Goal: Find specific page/section: Find specific page/section

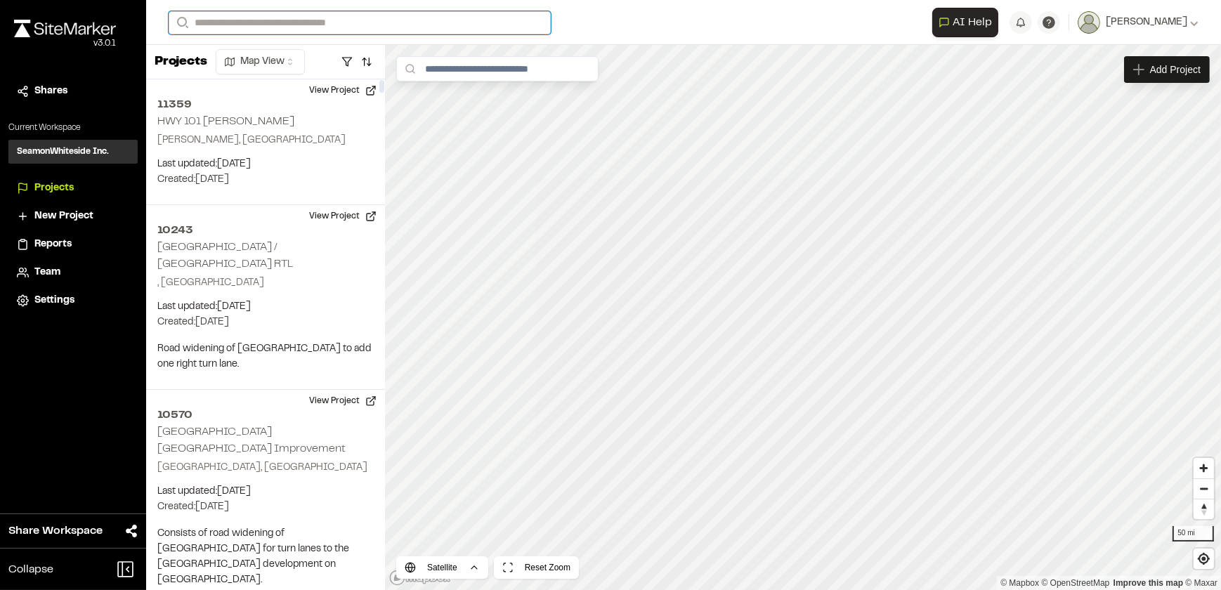
click at [280, 27] on input "Search" at bounding box center [360, 22] width 382 height 23
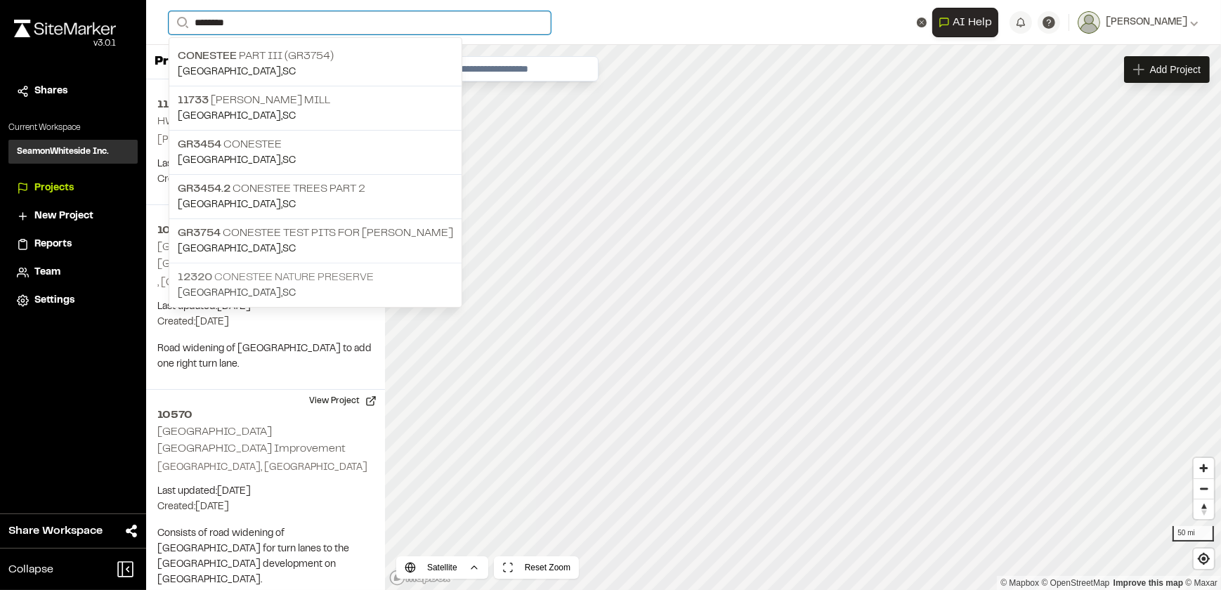
type input "********"
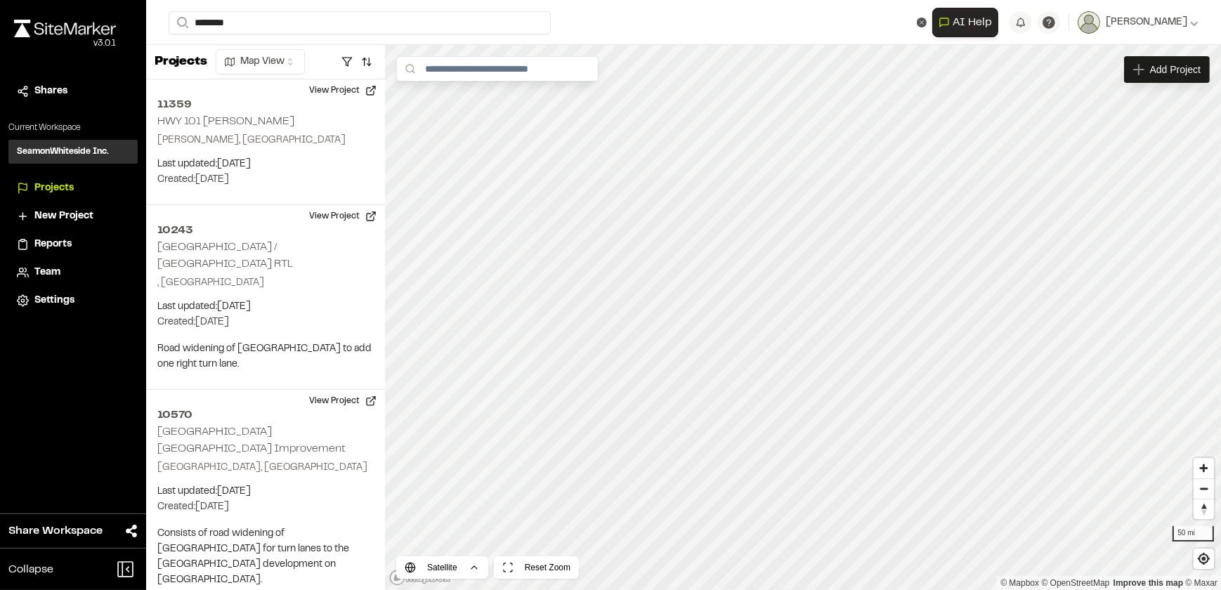
click at [252, 271] on p "12320 Conestee Nature Preserve" at bounding box center [315, 277] width 275 height 17
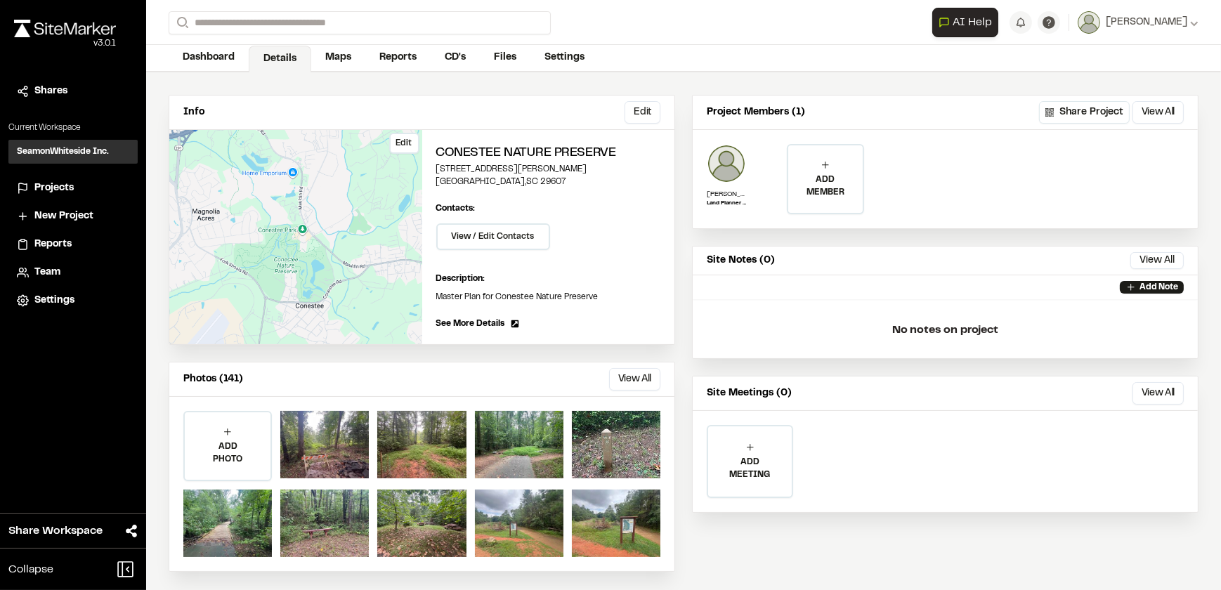
scroll to position [70, 0]
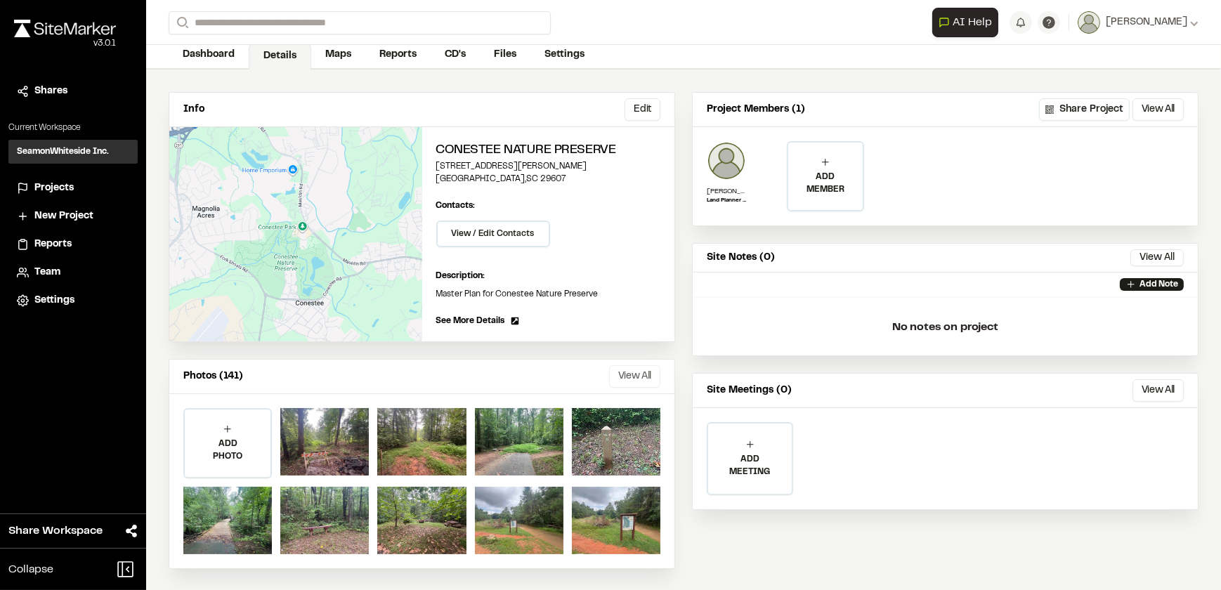
click at [637, 375] on button "View All" at bounding box center [634, 376] width 51 height 22
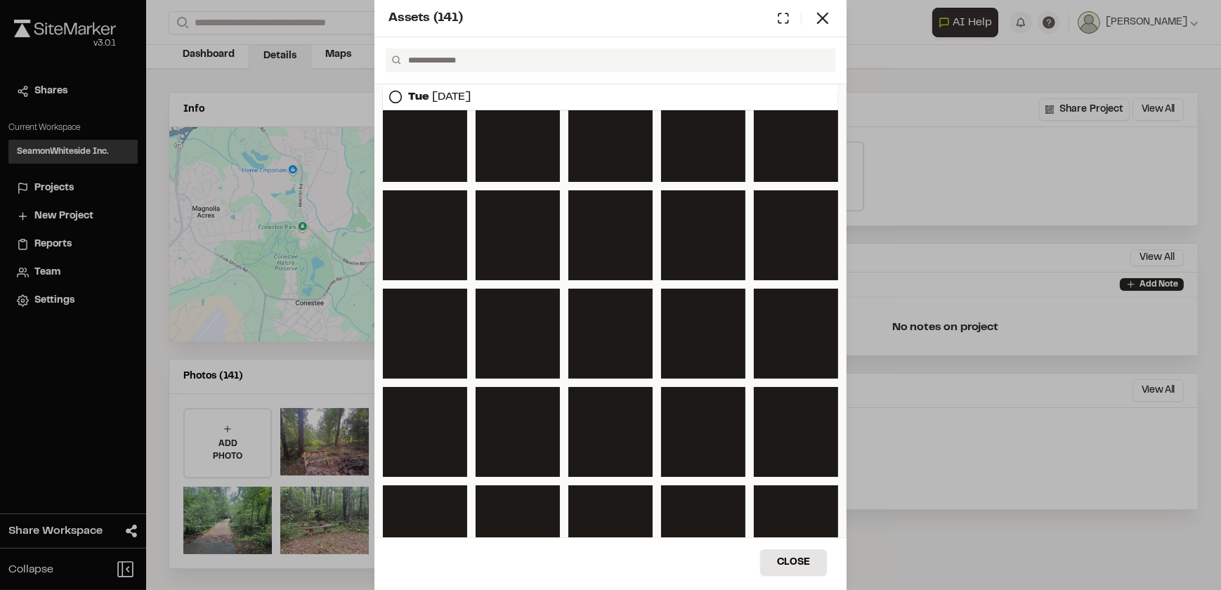
scroll to position [383, 0]
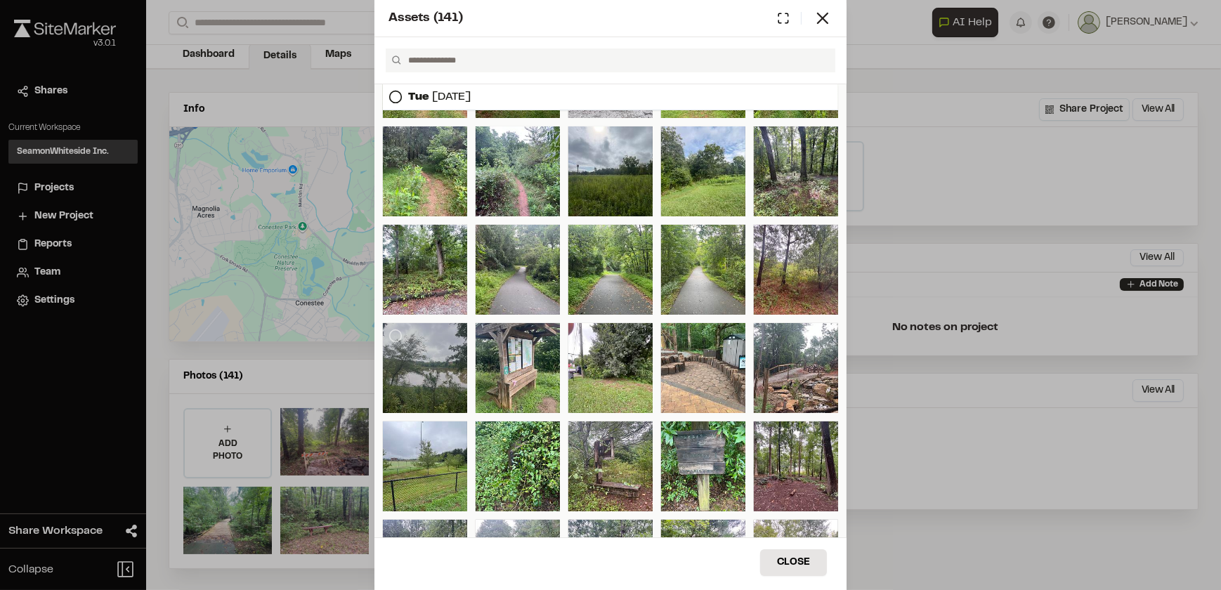
click at [419, 360] on div at bounding box center [425, 368] width 84 height 90
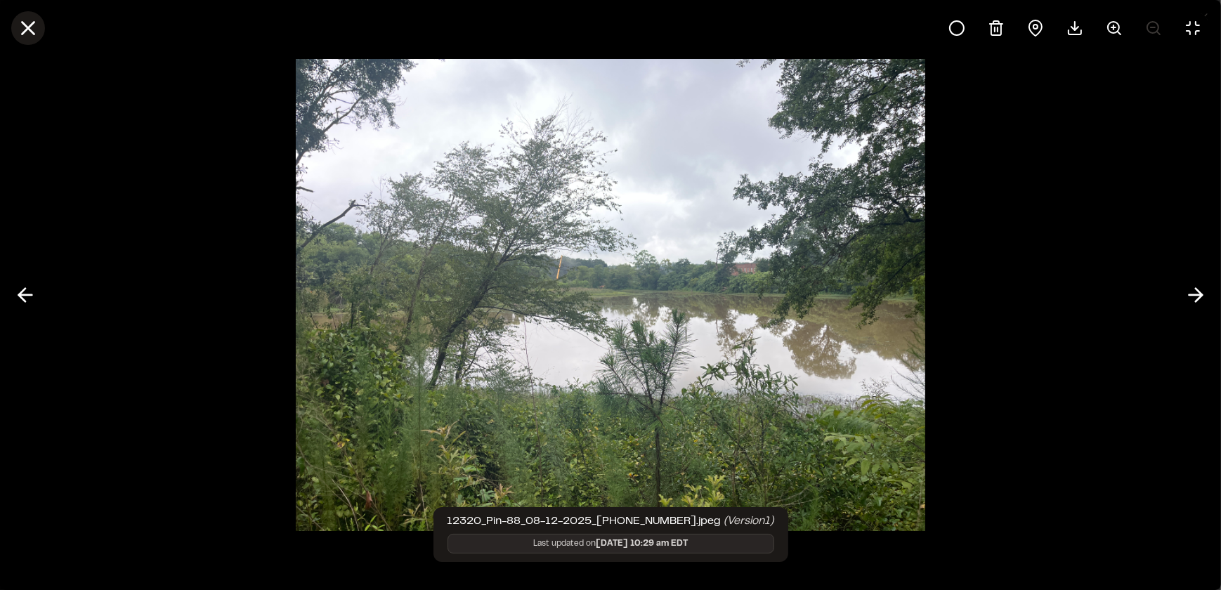
click at [37, 20] on icon at bounding box center [28, 28] width 24 height 24
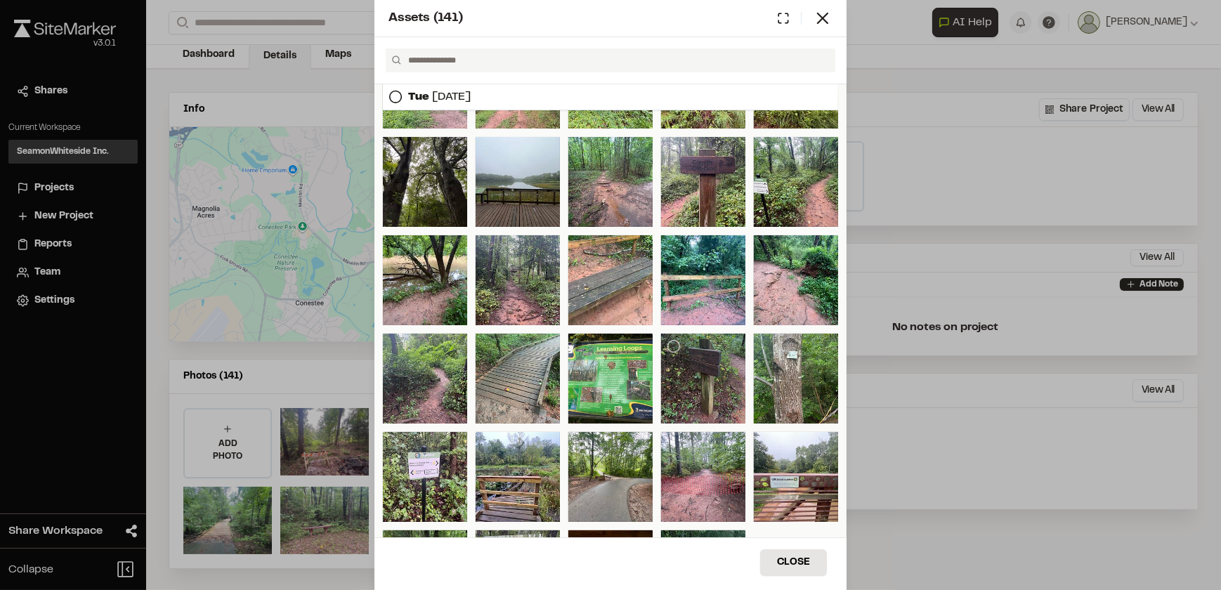
scroll to position [862, 0]
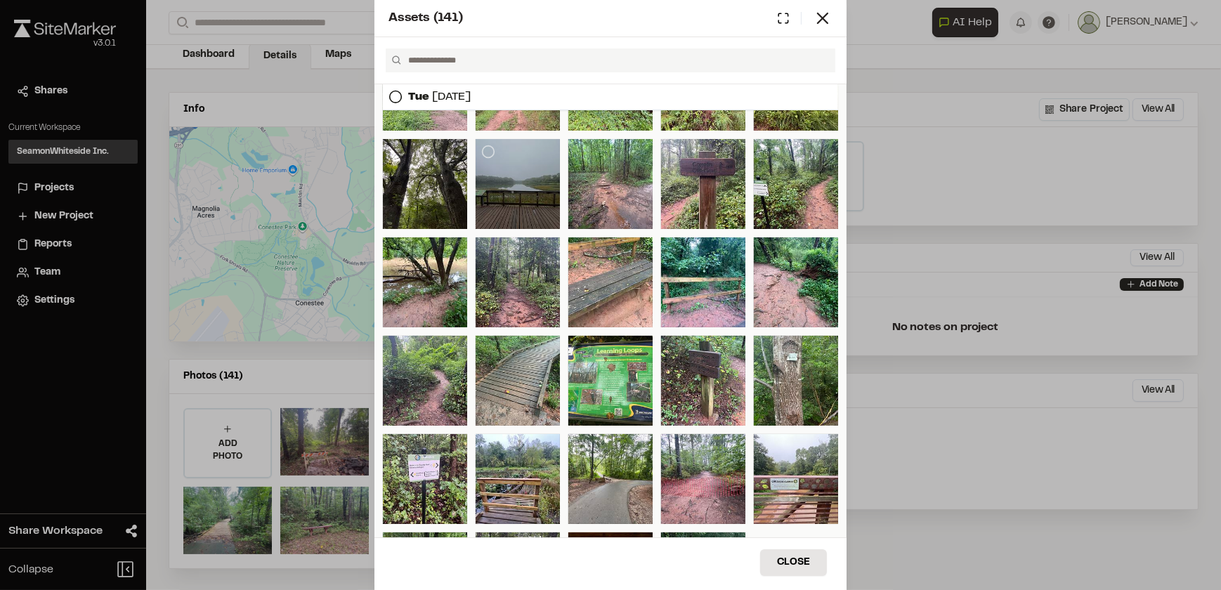
click at [512, 181] on div at bounding box center [518, 184] width 84 height 90
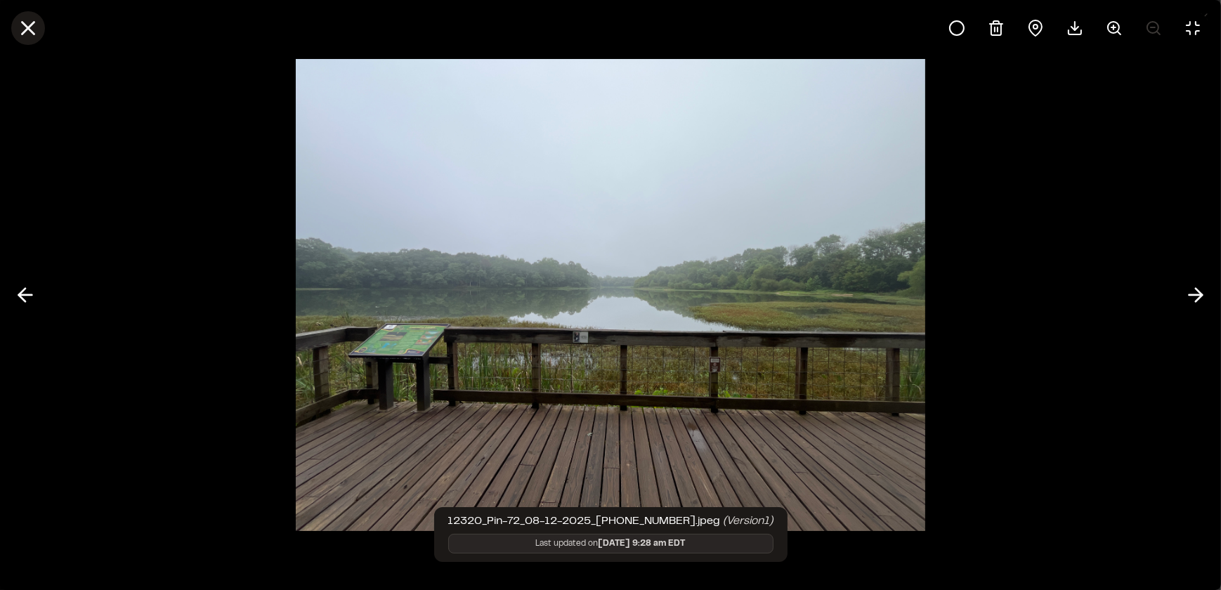
click at [18, 31] on icon at bounding box center [28, 28] width 24 height 24
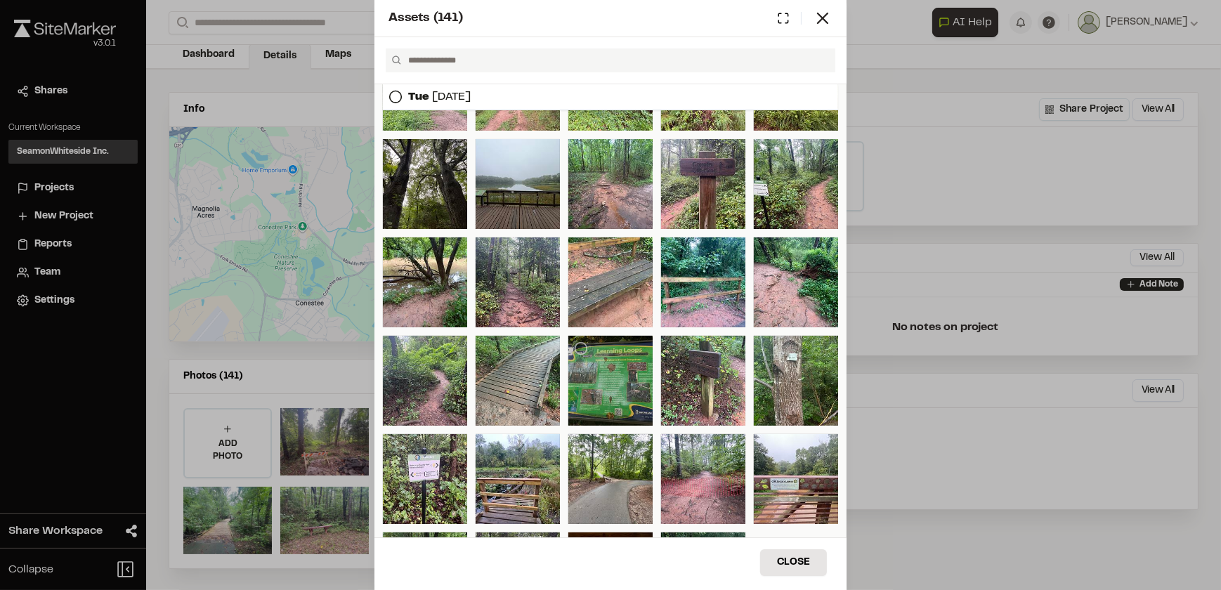
click at [601, 358] on div at bounding box center [610, 381] width 84 height 90
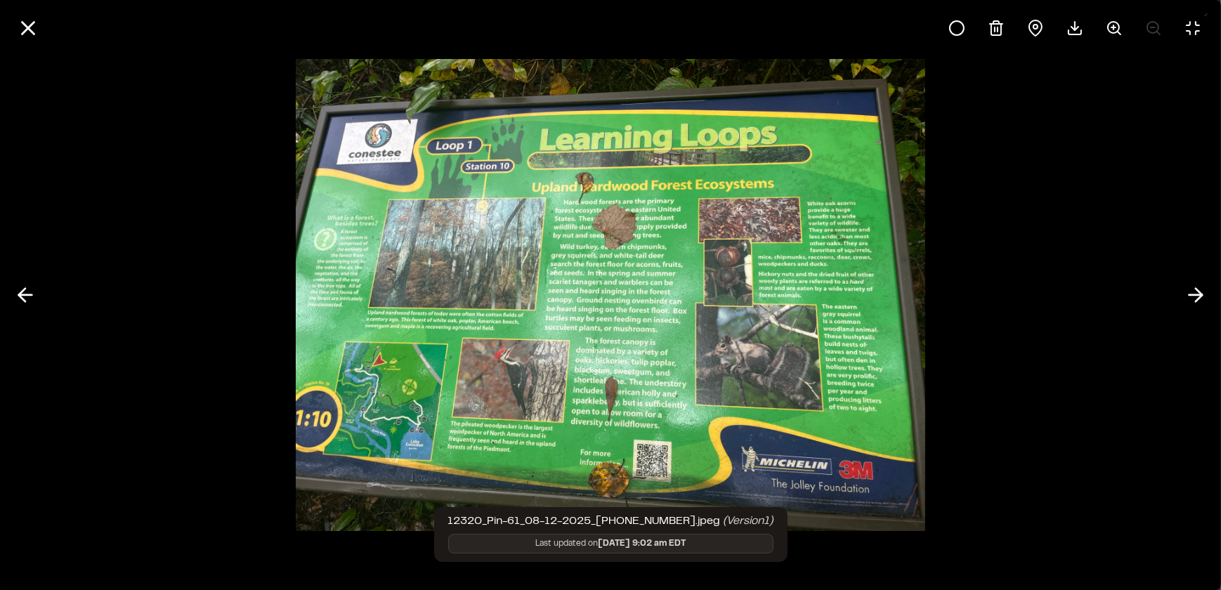
click at [148, 141] on div at bounding box center [610, 295] width 1221 height 590
click at [32, 28] on icon at bounding box center [28, 28] width 24 height 24
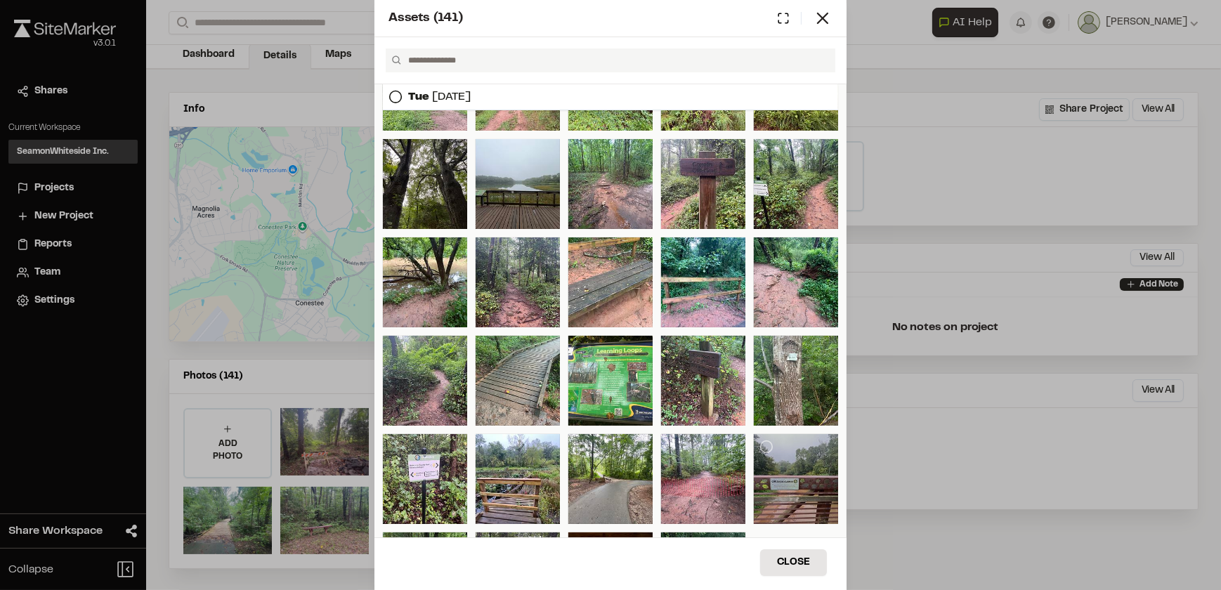
click at [791, 487] on div at bounding box center [796, 479] width 84 height 90
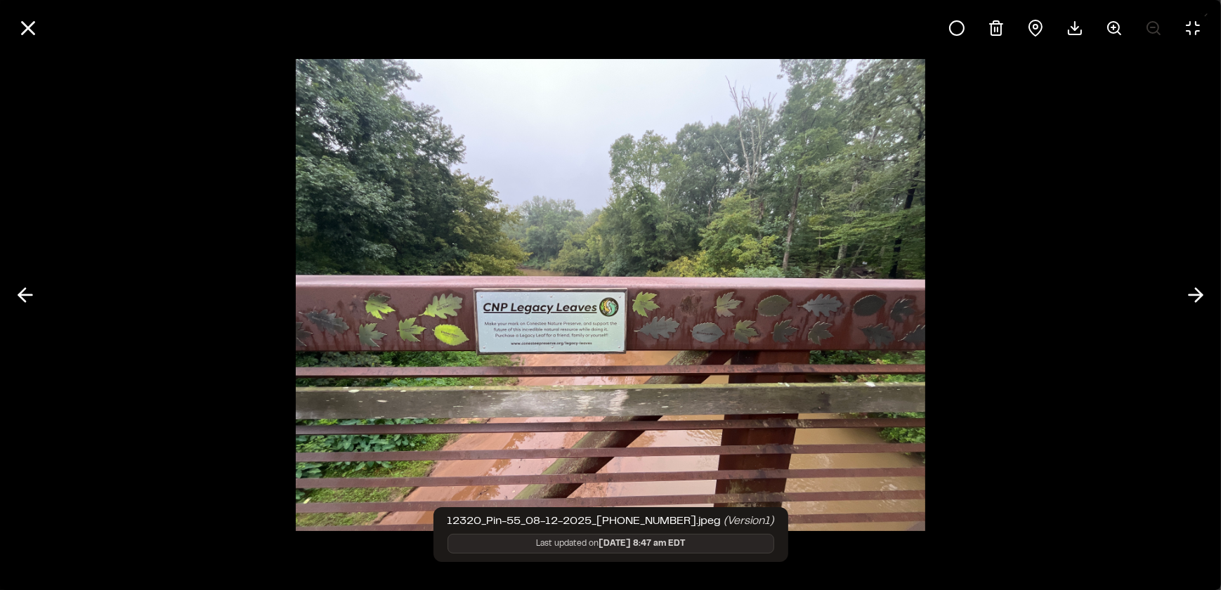
click at [102, 197] on div at bounding box center [610, 295] width 1221 height 590
click at [30, 27] on line at bounding box center [28, 28] width 12 height 12
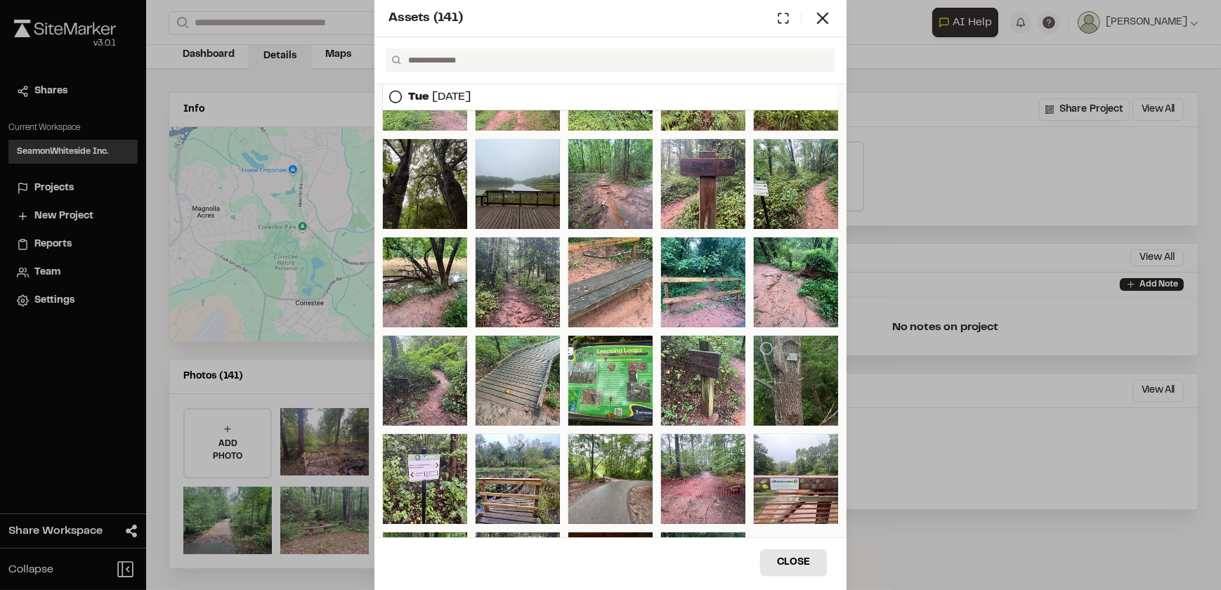
click at [795, 367] on div at bounding box center [796, 381] width 84 height 90
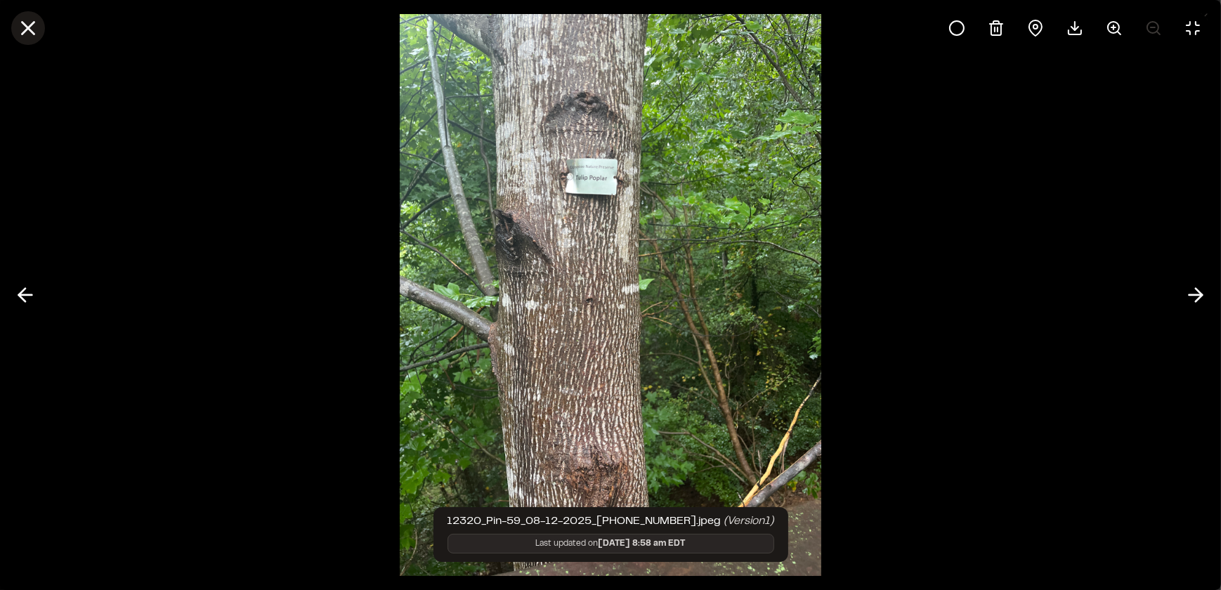
click at [28, 20] on icon at bounding box center [28, 28] width 24 height 24
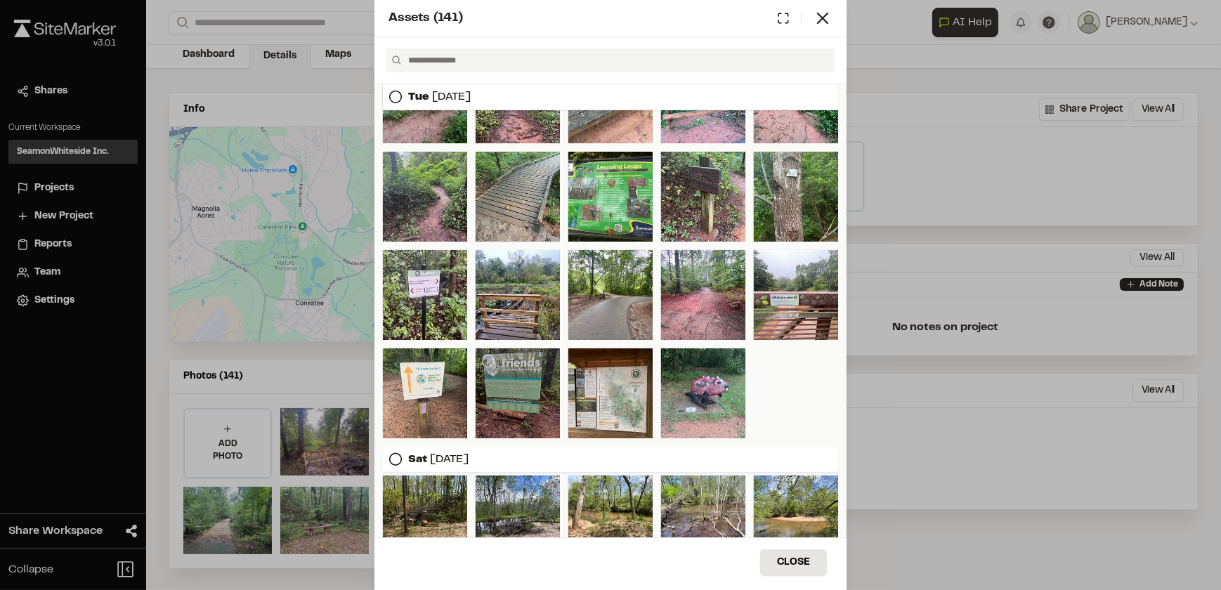
scroll to position [1054, 0]
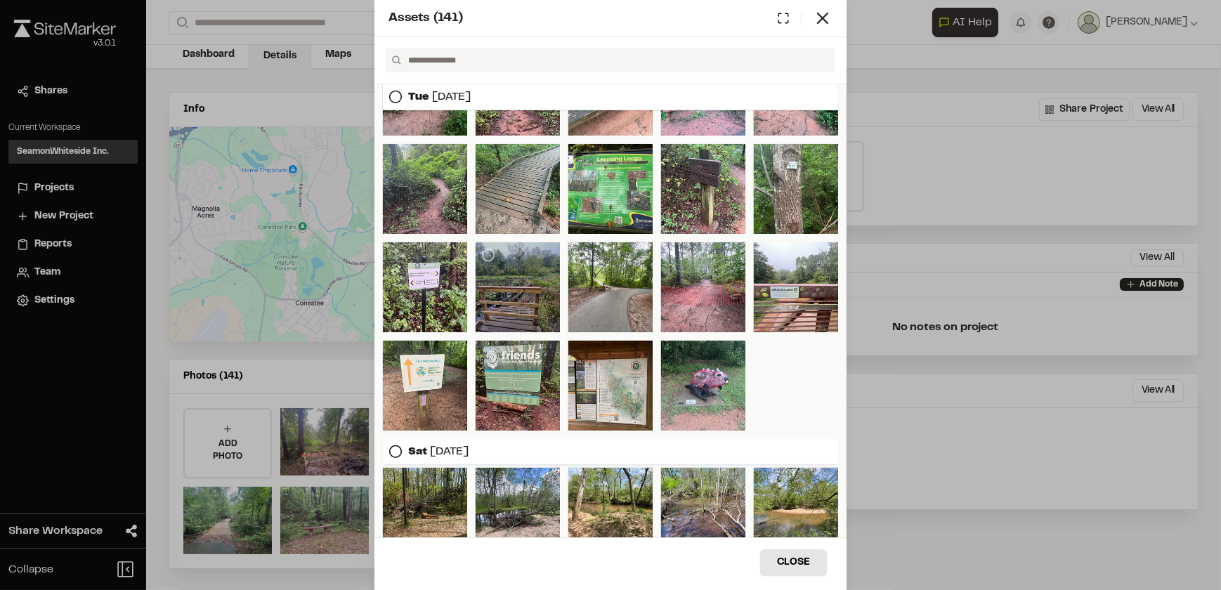
click at [539, 282] on div at bounding box center [518, 287] width 84 height 90
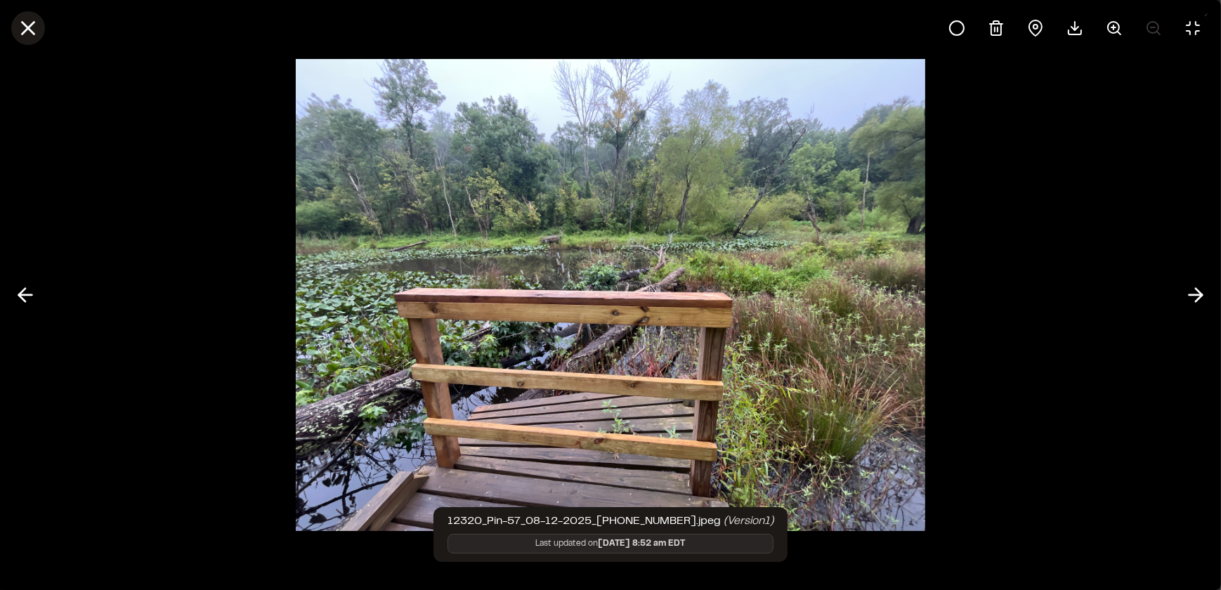
click at [34, 28] on icon at bounding box center [28, 28] width 24 height 24
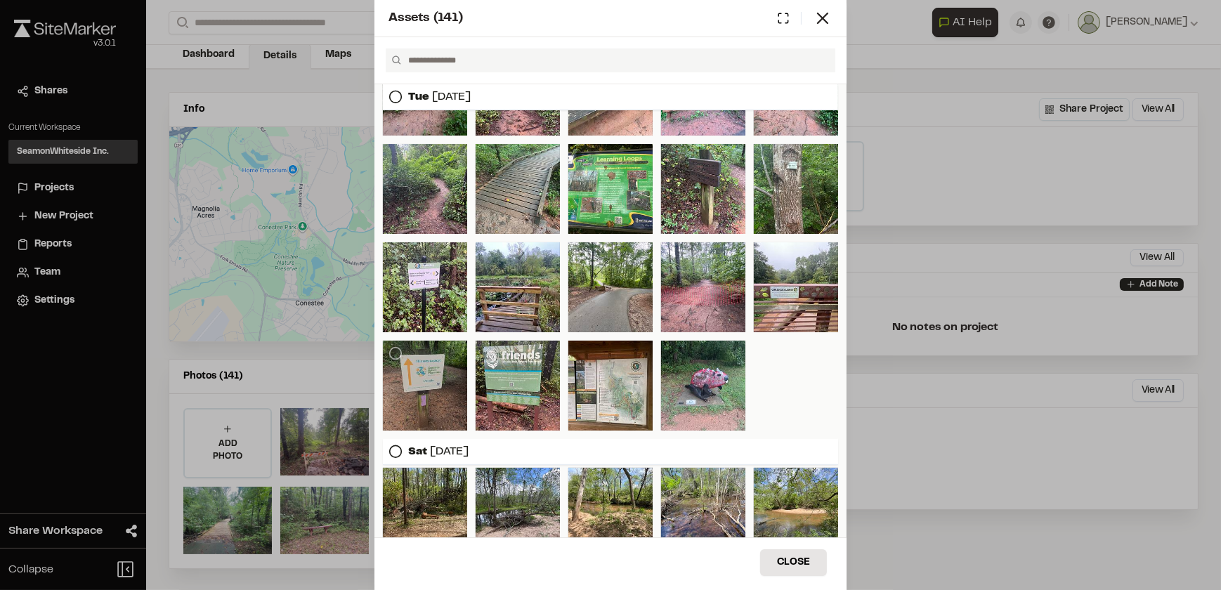
click at [415, 358] on div at bounding box center [425, 386] width 84 height 90
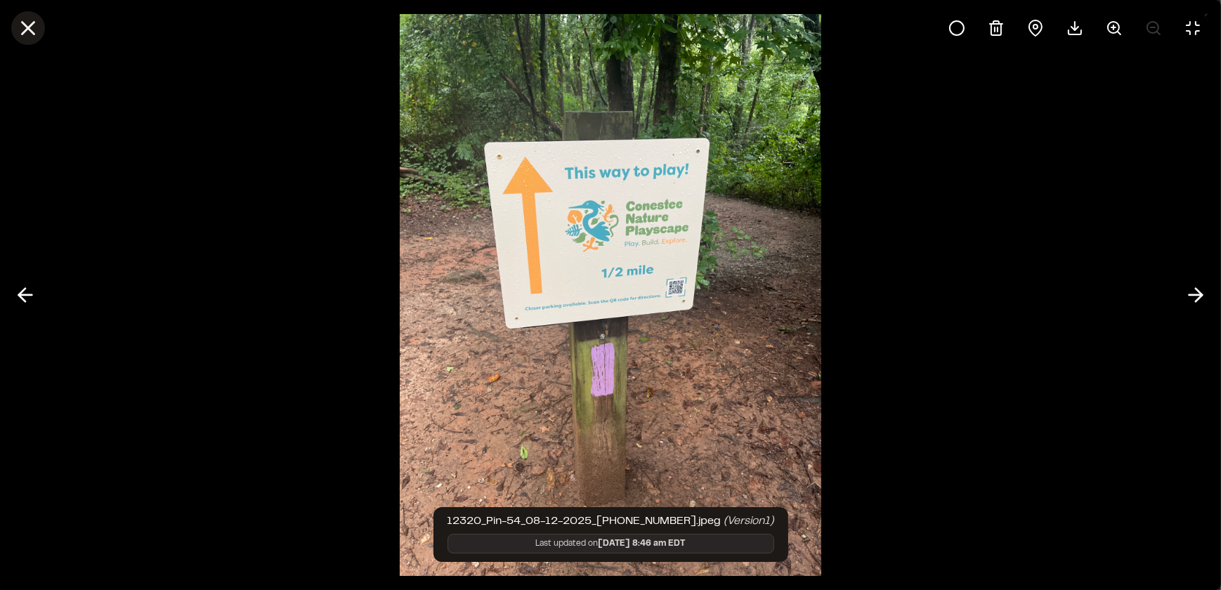
click at [30, 33] on icon at bounding box center [28, 28] width 24 height 24
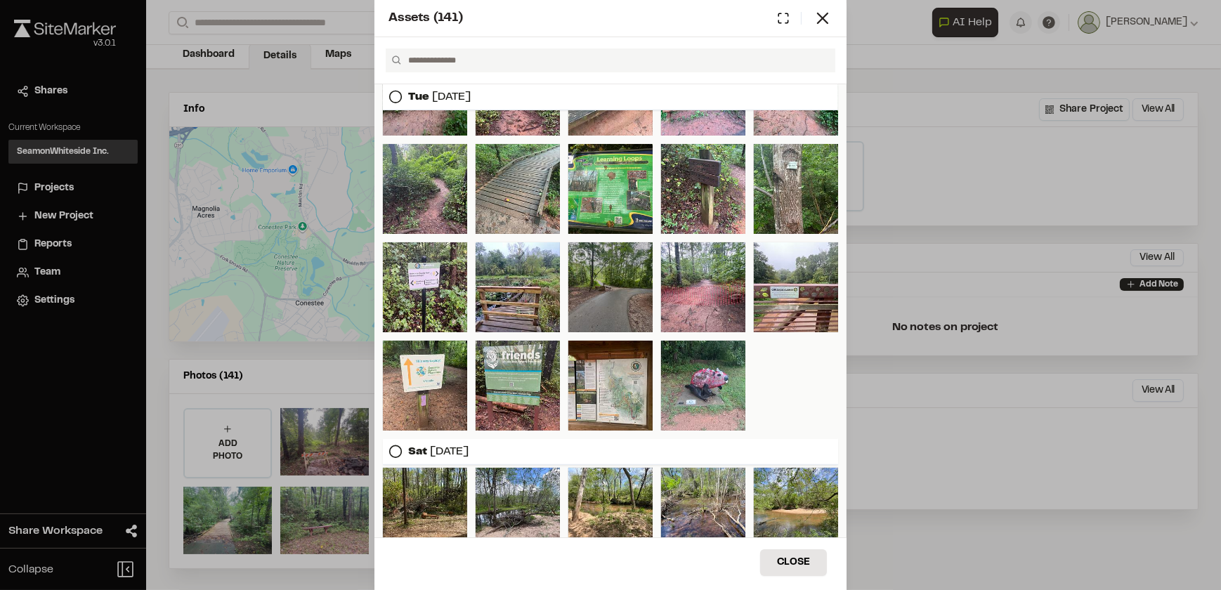
click at [616, 307] on div at bounding box center [610, 287] width 84 height 90
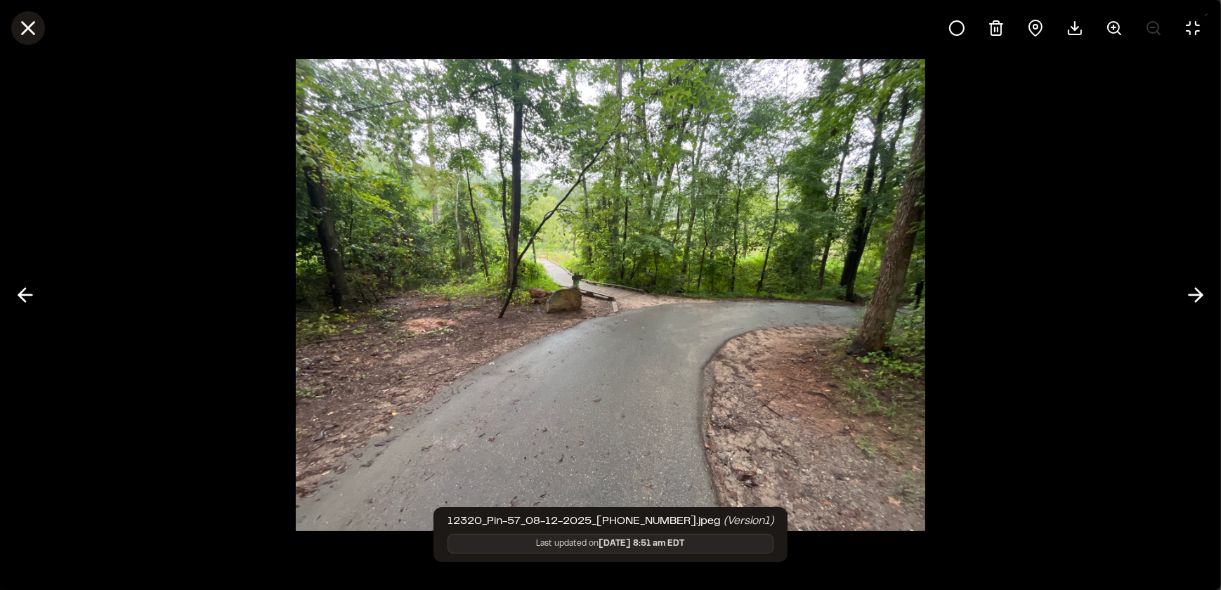
click at [30, 29] on line at bounding box center [28, 28] width 12 height 12
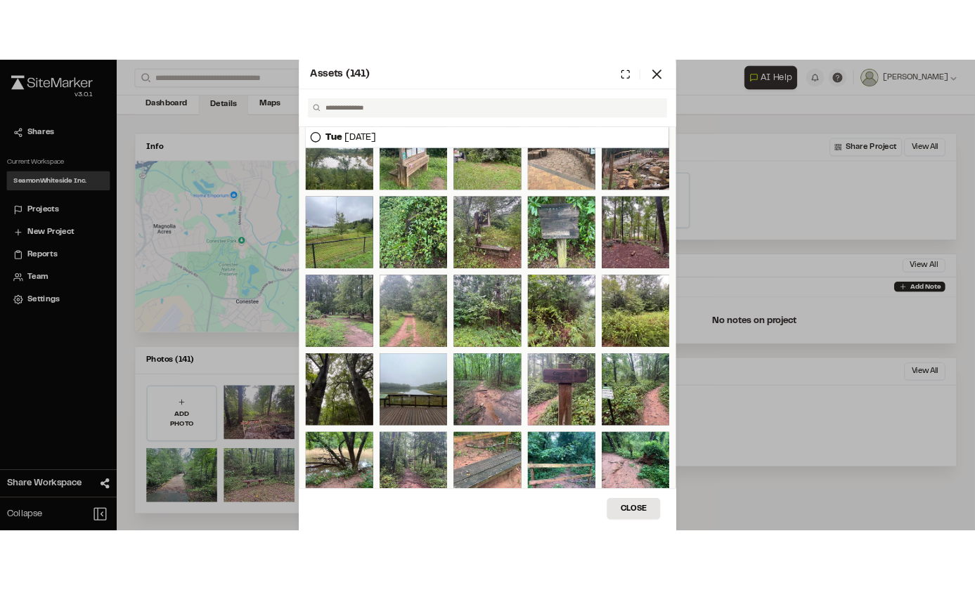
scroll to position [606, 0]
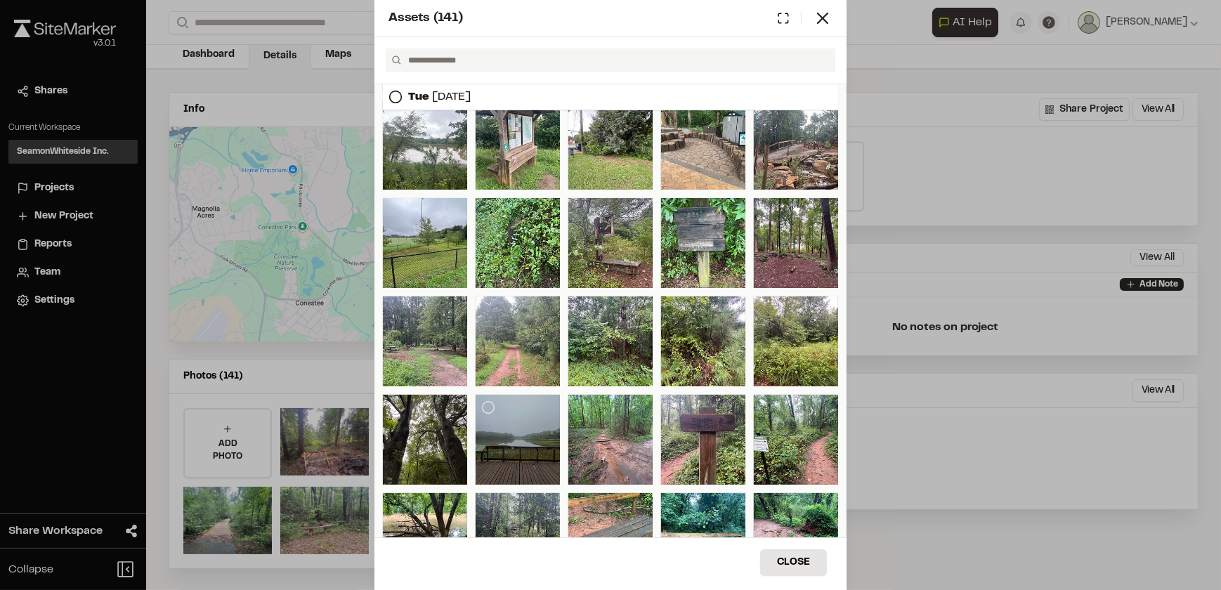
click at [537, 436] on div at bounding box center [518, 440] width 84 height 90
